Goal: Use online tool/utility: Use online tool/utility

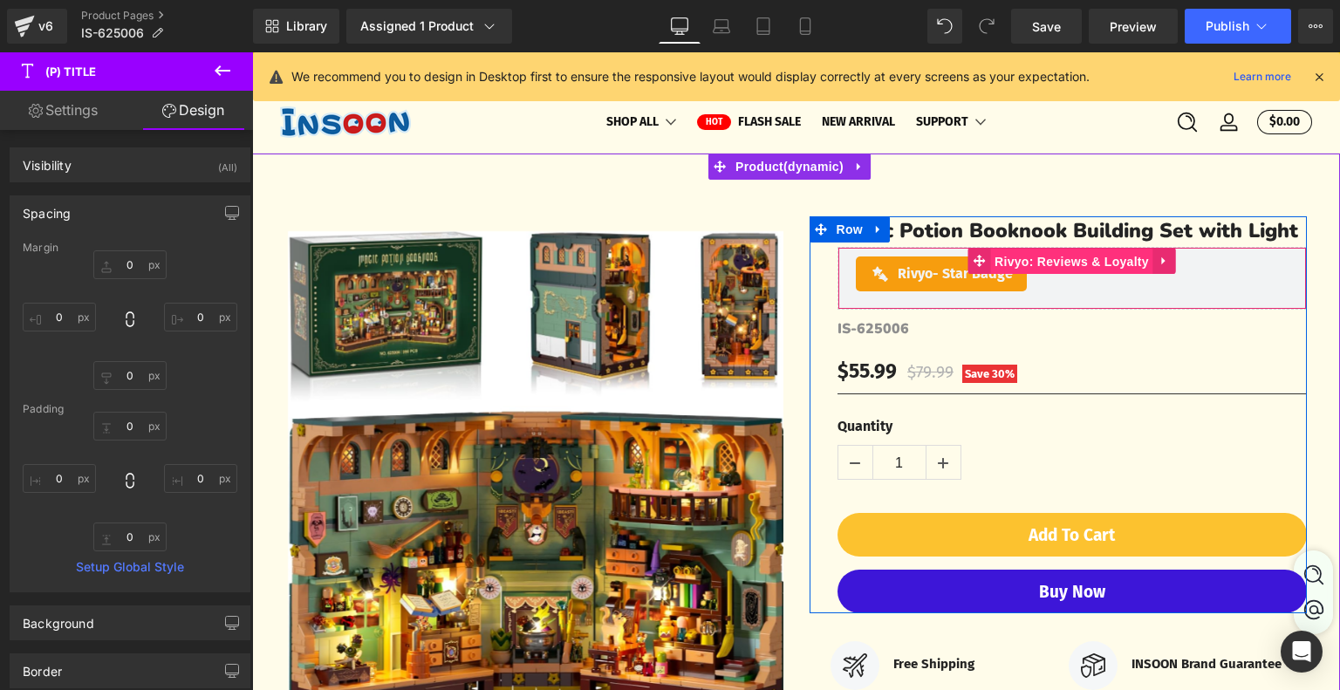
click at [1027, 275] on span "Rivyo: Reviews & Loyalty" at bounding box center [1071, 262] width 163 height 26
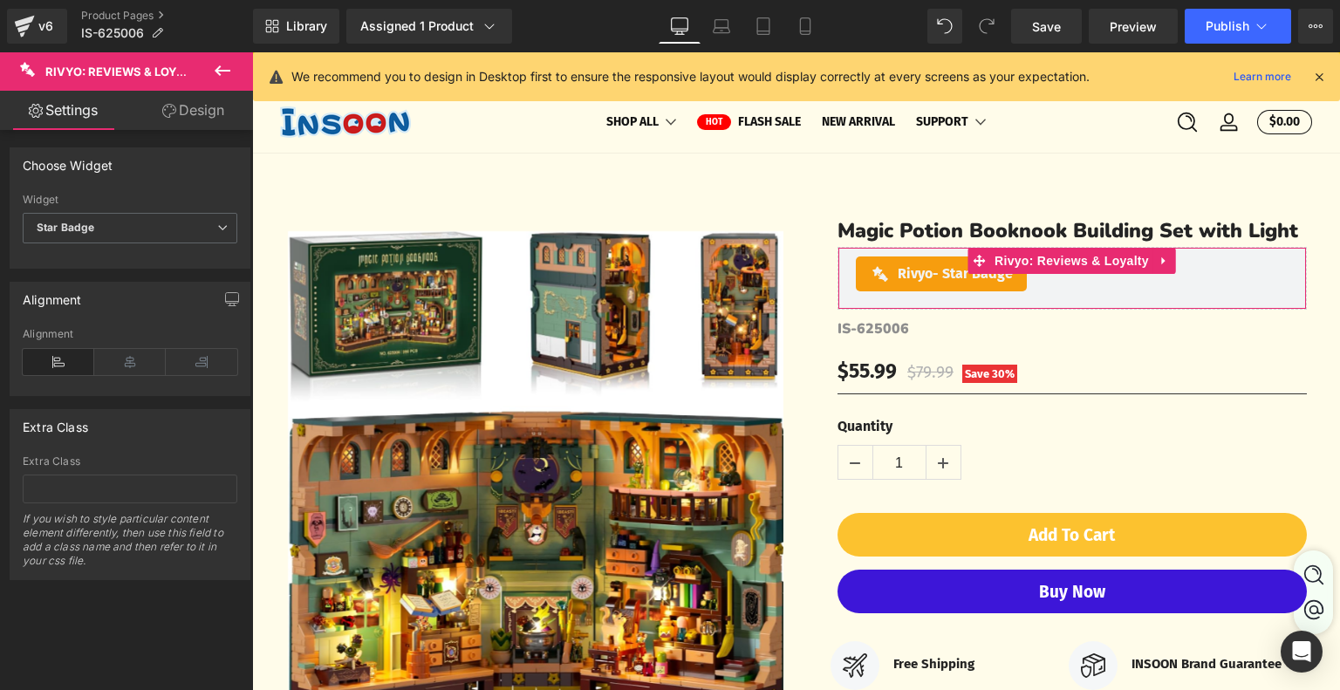
click at [188, 109] on link "Design" at bounding box center [193, 110] width 126 height 39
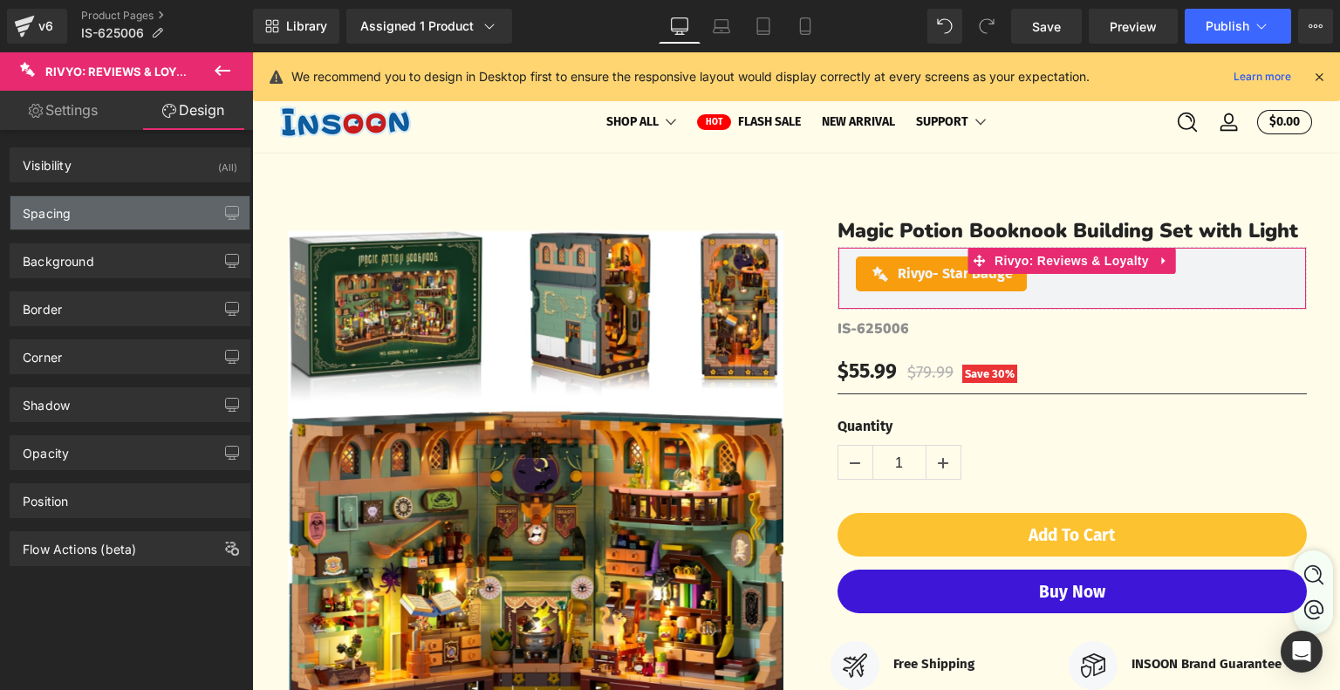
type input "0"
type input "10"
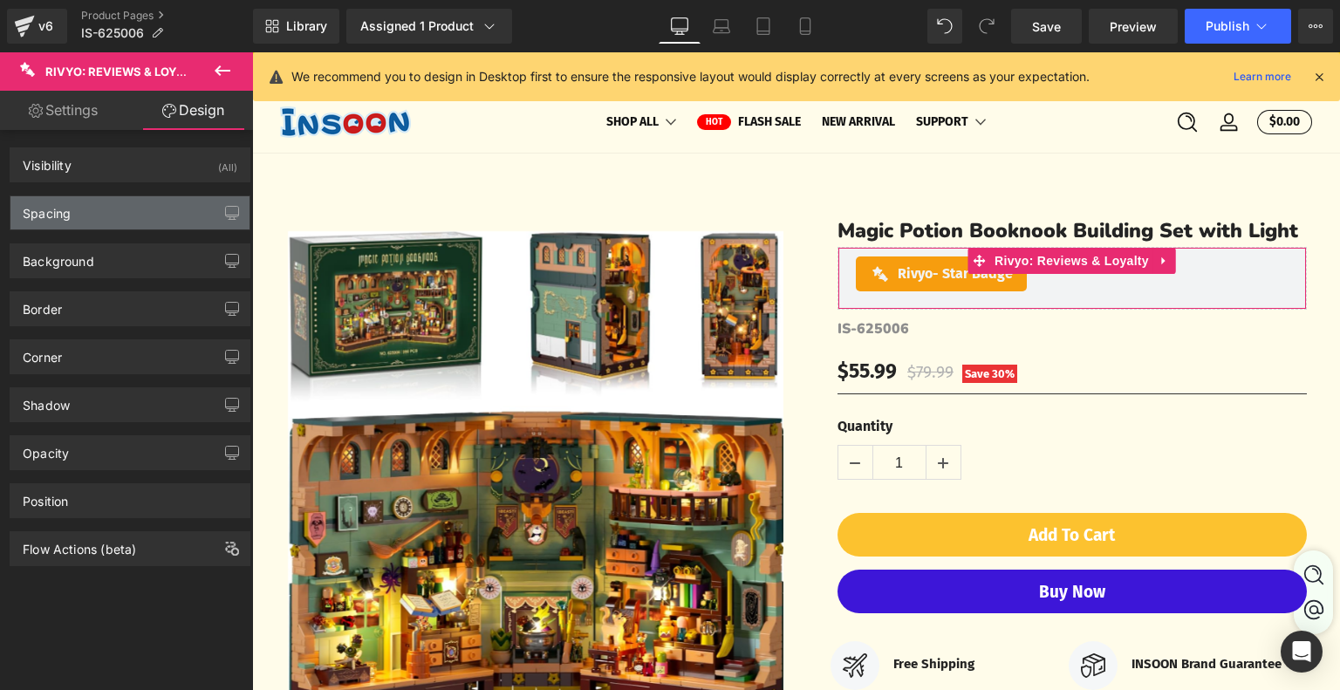
type input "20"
click at [153, 211] on div "Spacing" at bounding box center [129, 212] width 239 height 33
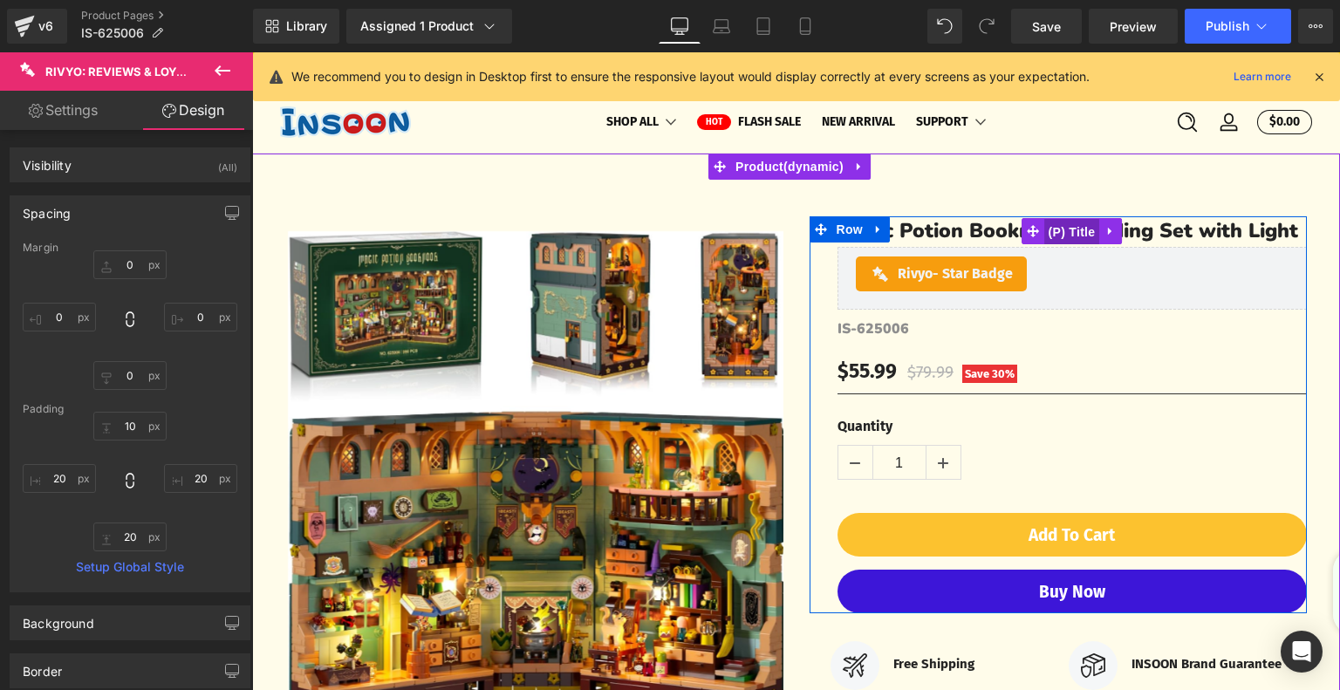
click at [1051, 245] on span "(P) Title" at bounding box center [1072, 232] width 56 height 26
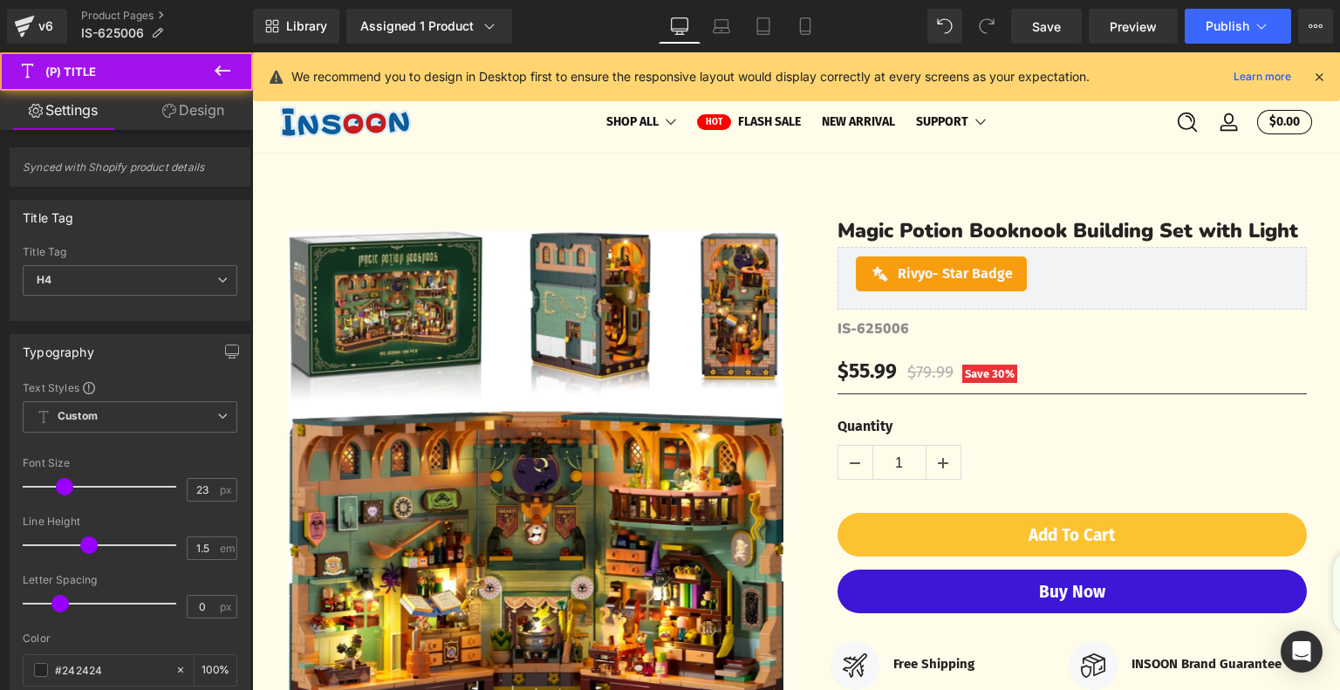
click at [202, 102] on link "Design" at bounding box center [193, 110] width 126 height 39
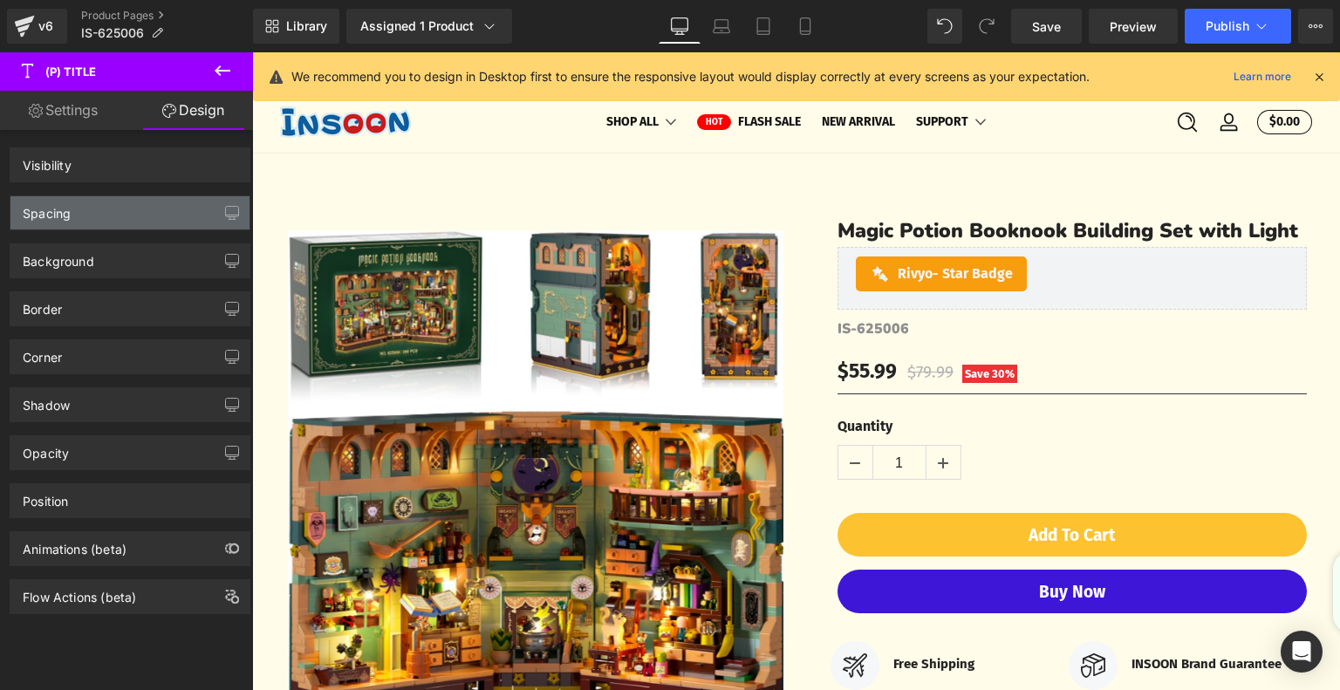
click at [98, 226] on div "Spacing" at bounding box center [129, 212] width 239 height 33
click at [104, 219] on div "Spacing" at bounding box center [129, 212] width 239 height 33
type input "0"
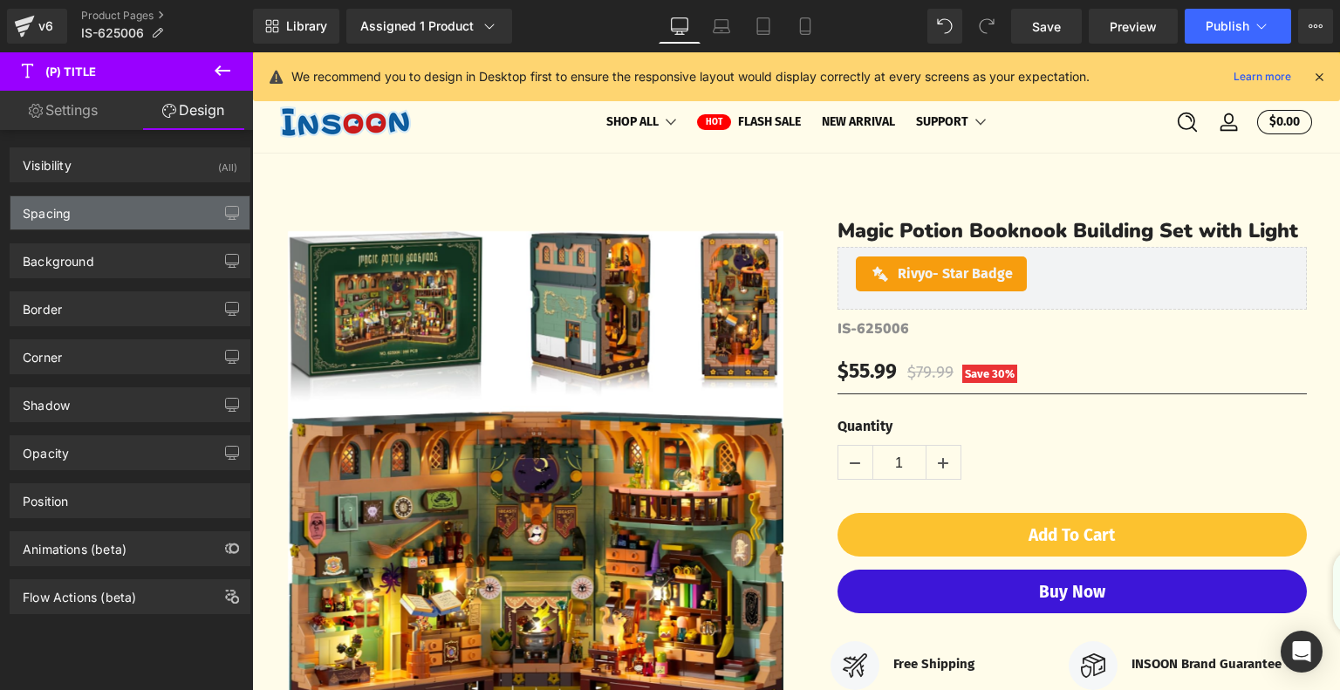
type input "0"
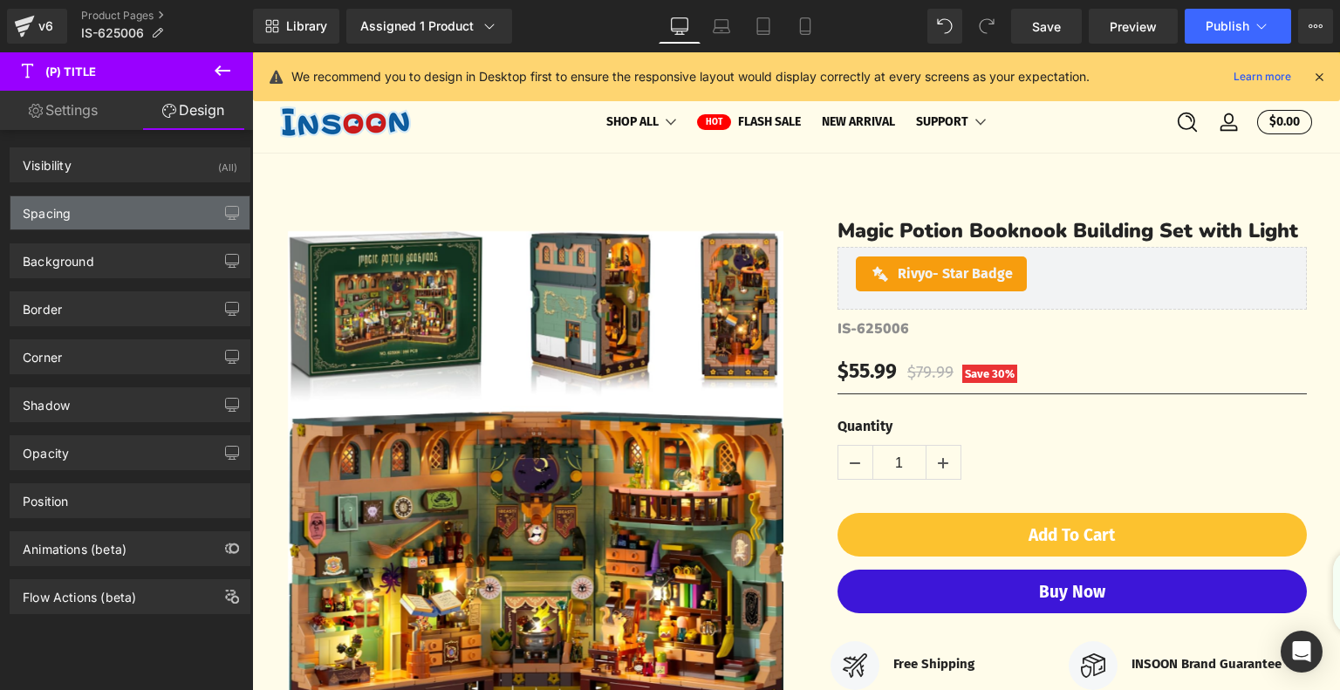
click at [104, 219] on div "Spacing" at bounding box center [129, 212] width 239 height 33
